Goal: Task Accomplishment & Management: Manage account settings

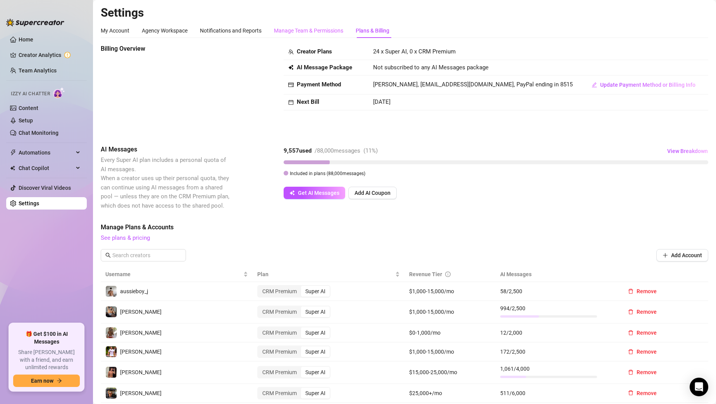
click at [316, 35] on div "Manage Team & Permissions" at bounding box center [308, 30] width 69 height 15
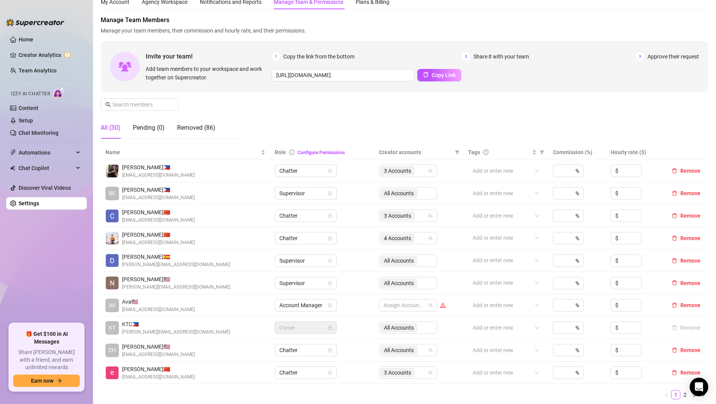
scroll to position [31, 0]
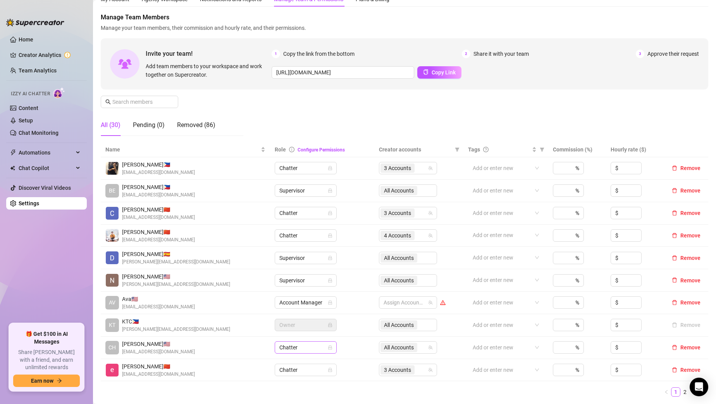
click at [313, 346] on span "Chatter" at bounding box center [305, 348] width 53 height 12
click at [313, 285] on div "Account Manager" at bounding box center [306, 282] width 50 height 9
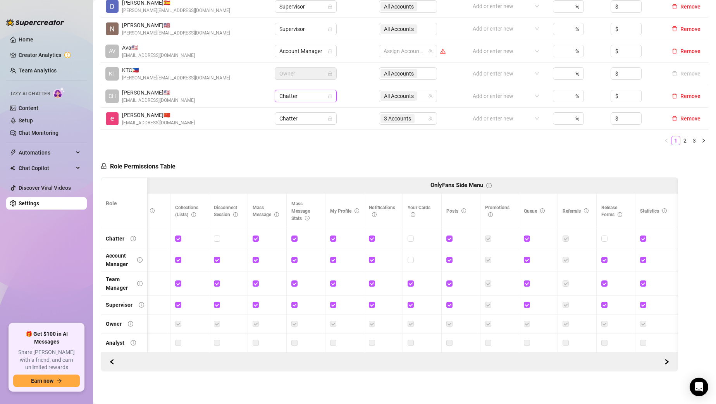
scroll to position [0, 0]
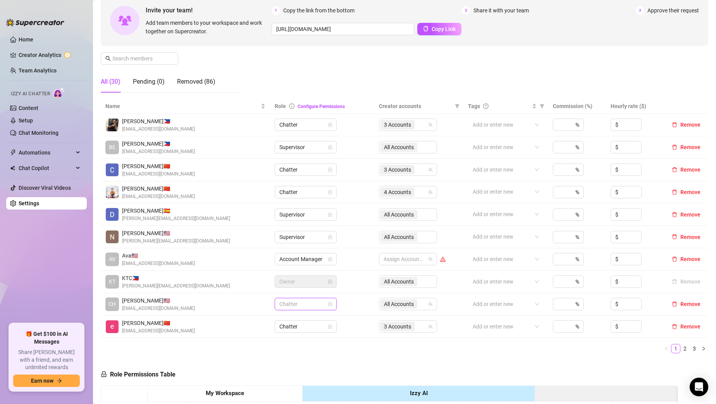
click at [318, 306] on span "Chatter" at bounding box center [305, 304] width 53 height 12
click at [296, 331] on div "Account Manager" at bounding box center [306, 332] width 50 height 9
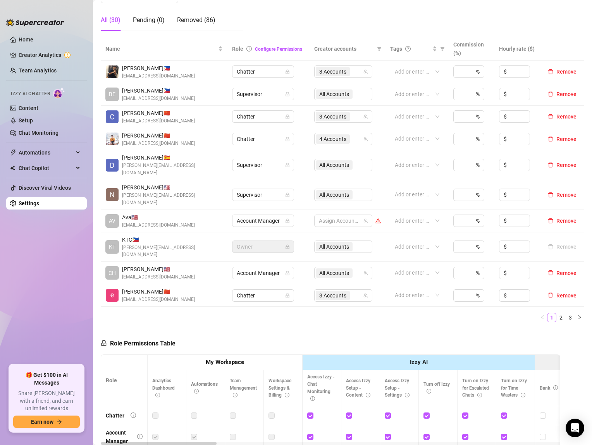
scroll to position [137, 0]
click at [285, 267] on span "Account Manager" at bounding box center [263, 273] width 53 height 12
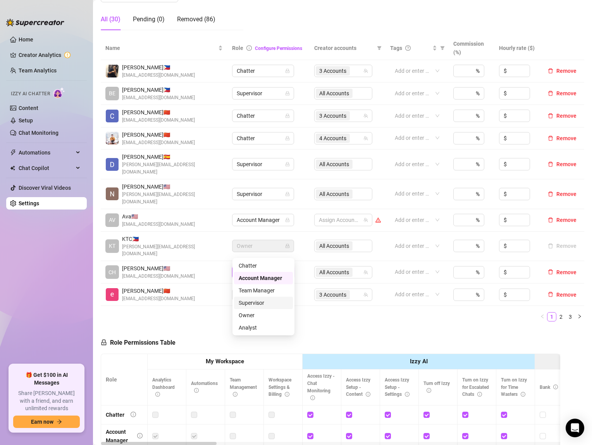
click at [254, 306] on div "Supervisor" at bounding box center [264, 303] width 50 height 9
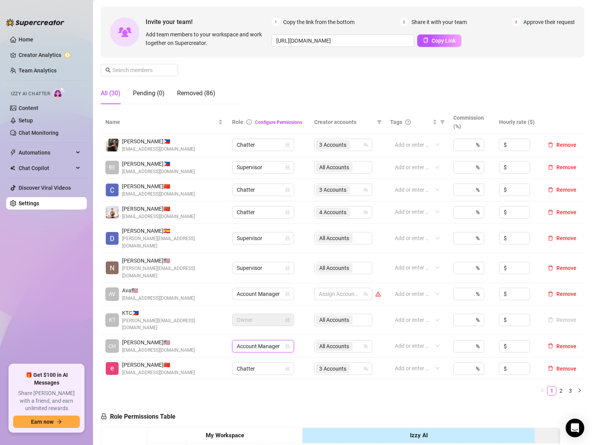
scroll to position [0, 0]
